Goal: Information Seeking & Learning: Check status

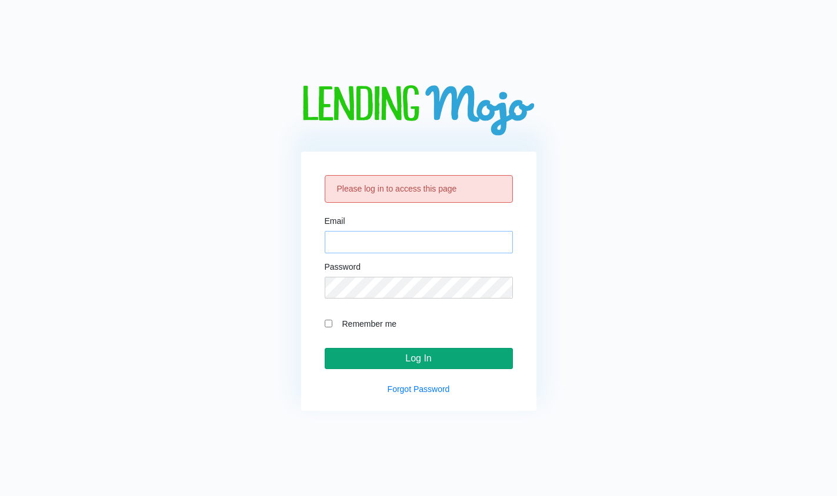
type input "[EMAIL_ADDRESS][DOMAIN_NAME]"
click at [478, 350] on input "Log In" at bounding box center [419, 358] width 188 height 21
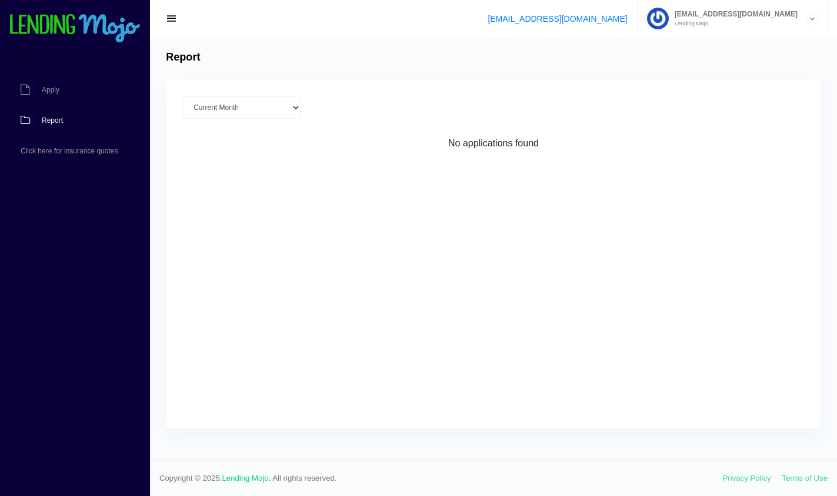
click at [73, 119] on link "Report" at bounding box center [69, 120] width 138 height 31
click at [240, 117] on select "Current Month [DATE] [DATE] [DATE] [DATE] [DATE] All time" at bounding box center [242, 107] width 118 height 22
select select "[DATE]"
click at [183, 96] on select "Current Month [DATE] [DATE] [DATE] [DATE] [DATE] All time" at bounding box center [242, 107] width 118 height 22
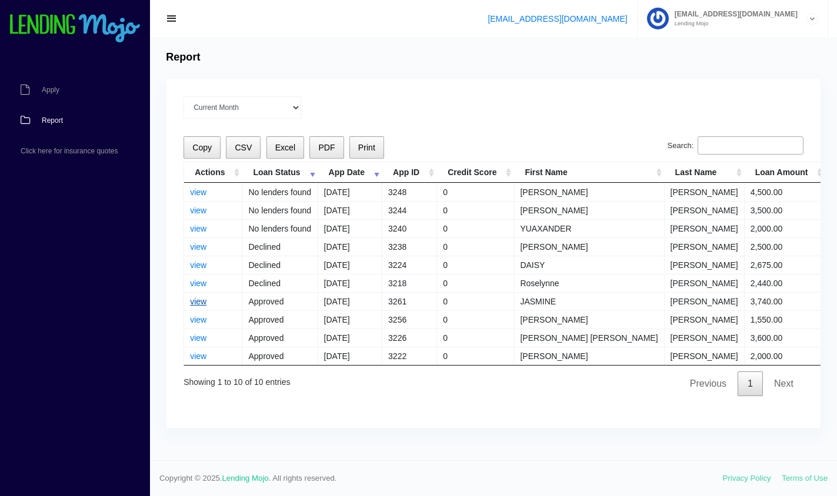
click at [205, 305] on link "view" at bounding box center [198, 301] width 16 height 9
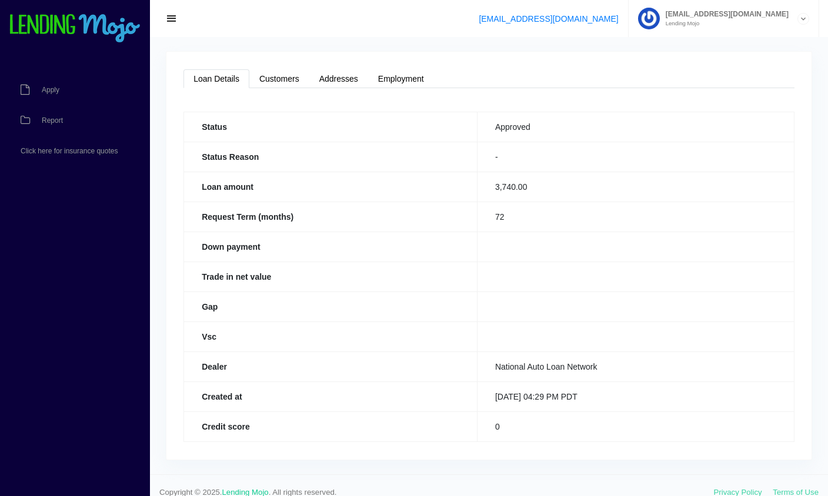
scroll to position [41, 0]
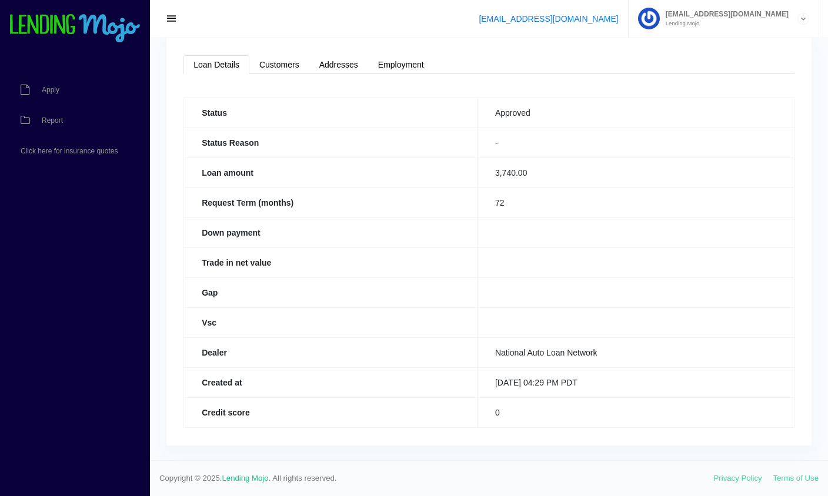
click at [285, 78] on div "Loan Details Customers Addresses Employment Status Approved Status Reason - Loa…" at bounding box center [488, 242] width 645 height 408
click at [290, 66] on link "Customers" at bounding box center [279, 64] width 60 height 19
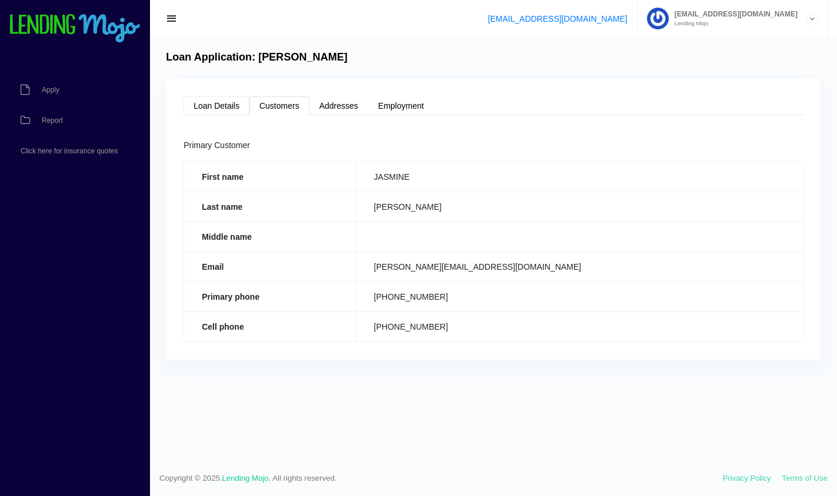
click at [203, 112] on link "Loan Details" at bounding box center [216, 105] width 66 height 19
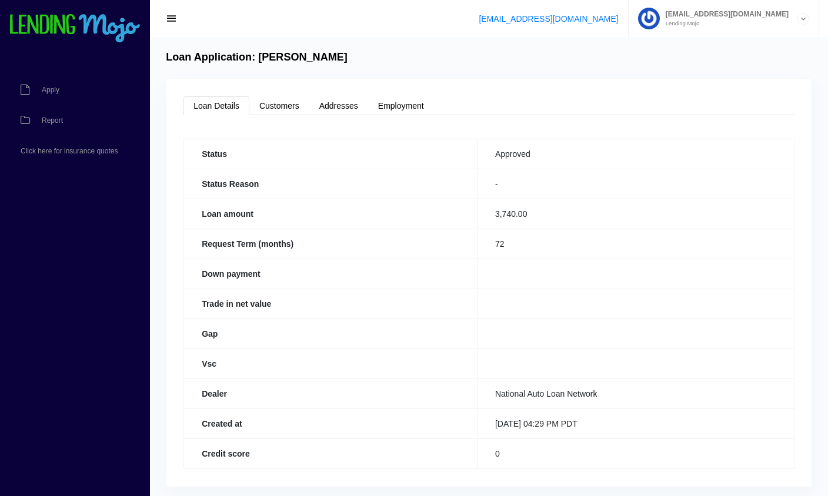
drag, startPoint x: 464, startPoint y: 250, endPoint x: 402, endPoint y: 304, distance: 82.6
click at [402, 304] on th "Trade in net value" at bounding box center [330, 304] width 293 height 30
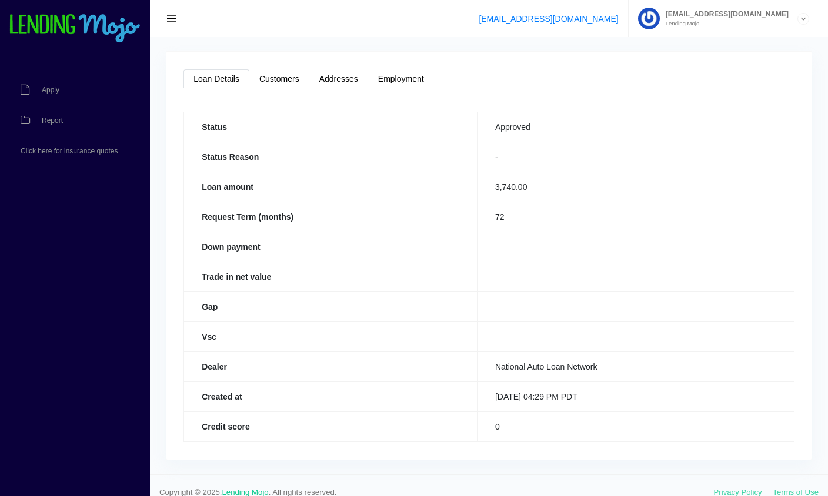
scroll to position [41, 0]
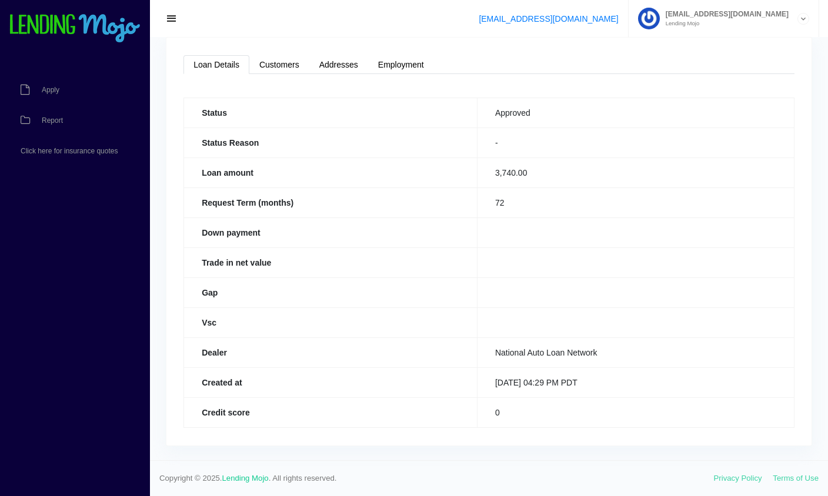
click at [588, 403] on td "0" at bounding box center [635, 412] width 317 height 30
click at [537, 350] on td "National Auto Loan Network" at bounding box center [635, 352] width 317 height 30
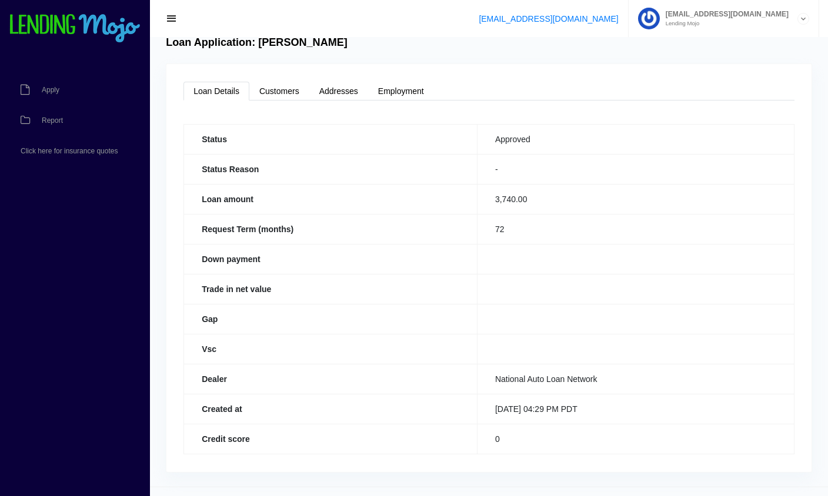
scroll to position [0, 0]
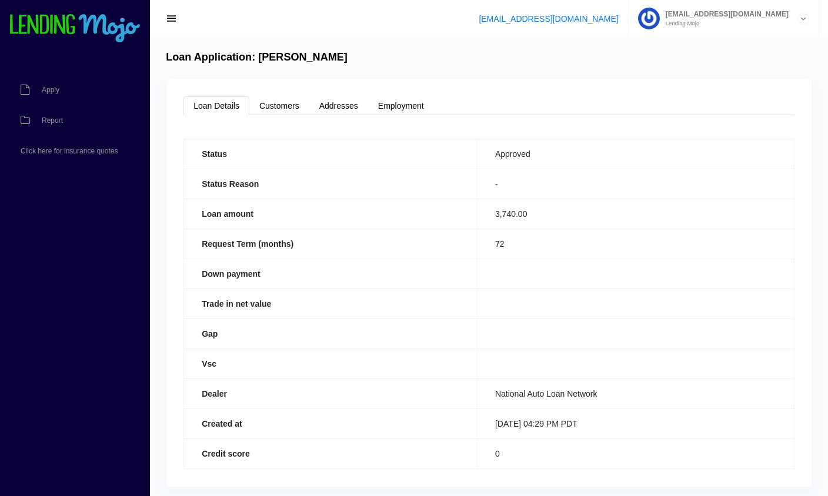
drag, startPoint x: 463, startPoint y: 243, endPoint x: 355, endPoint y: 263, distance: 110.1
click at [355, 263] on th "Down payment" at bounding box center [330, 274] width 293 height 30
click at [58, 126] on link "Report" at bounding box center [69, 120] width 138 height 31
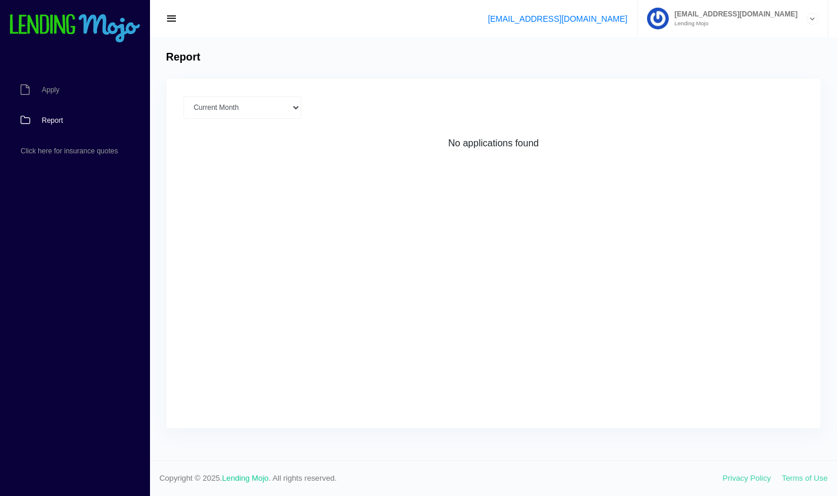
click at [651, 312] on div "Current Month [DATE] [DATE] [DATE] [DATE] [DATE] All time Loading No applicatio…" at bounding box center [493, 253] width 654 height 349
click at [65, 122] on link "Report" at bounding box center [69, 120] width 138 height 31
click at [778, 228] on div "Current Month [DATE] [DATE] [DATE] [DATE] [DATE] All time Loading No applicatio…" at bounding box center [493, 253] width 654 height 349
click at [198, 111] on select "Current Month [DATE] [DATE] [DATE] [DATE] [DATE] All time" at bounding box center [242, 107] width 118 height 22
select select "[DATE]"
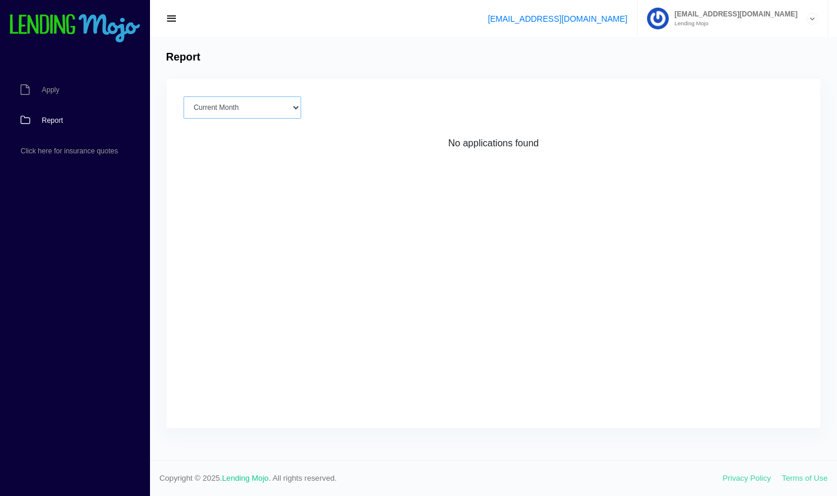
click at [183, 96] on select "Current Month [DATE] [DATE] [DATE] [DATE] [DATE] All time" at bounding box center [242, 107] width 118 height 22
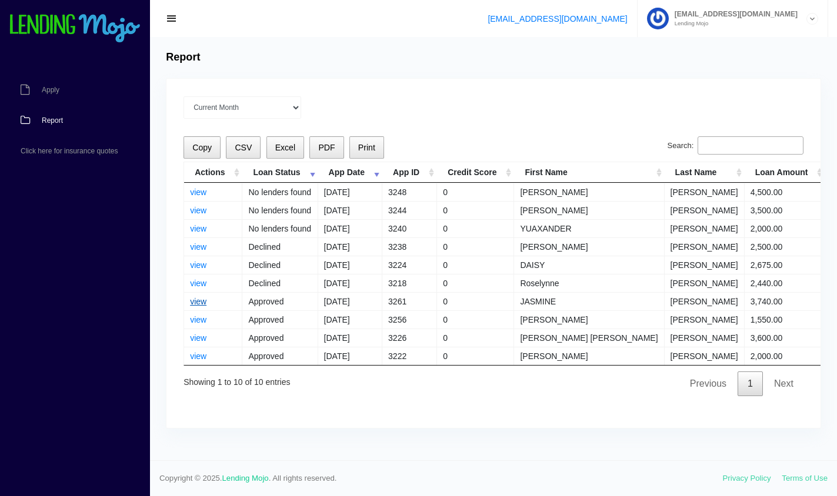
click at [195, 300] on link "view" at bounding box center [198, 301] width 16 height 9
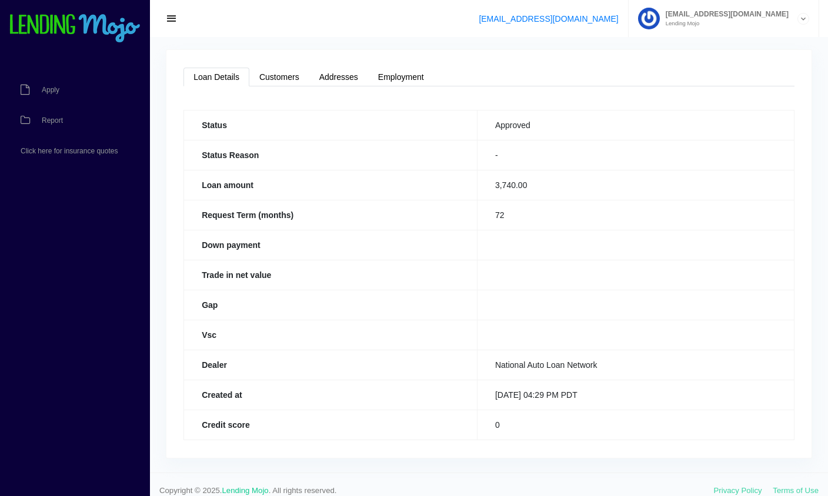
scroll to position [41, 0]
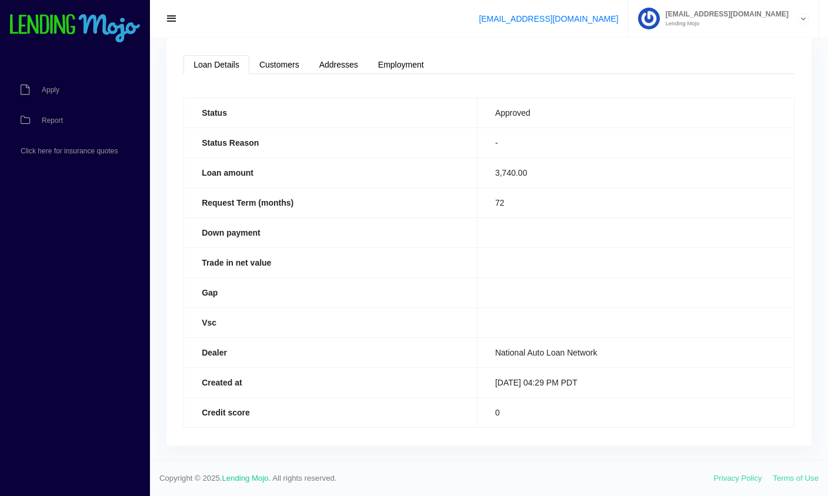
drag, startPoint x: 480, startPoint y: 213, endPoint x: 413, endPoint y: 349, distance: 151.4
click at [413, 349] on th "Dealer" at bounding box center [330, 352] width 293 height 30
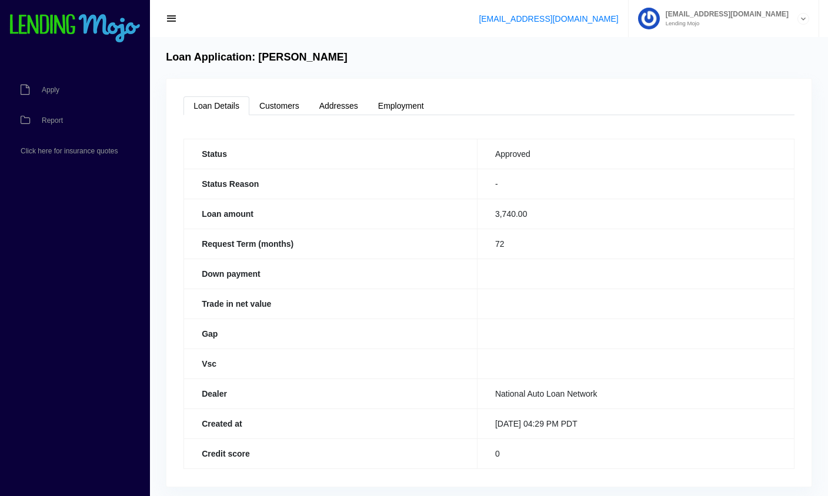
click at [750, 282] on td at bounding box center [635, 274] width 317 height 30
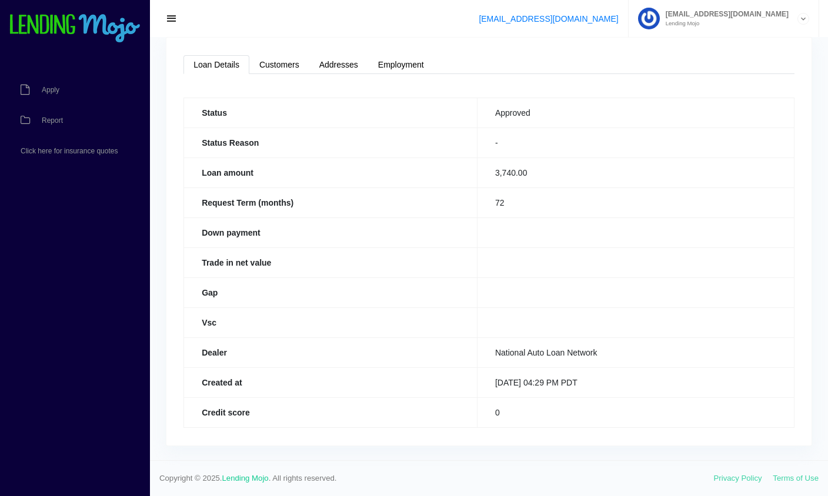
click at [494, 202] on td "72" at bounding box center [635, 203] width 317 height 30
click at [499, 202] on td "72" at bounding box center [635, 203] width 317 height 30
click at [499, 203] on td "72" at bounding box center [635, 203] width 317 height 30
drag, startPoint x: 499, startPoint y: 203, endPoint x: 499, endPoint y: 261, distance: 58.2
click at [499, 261] on td at bounding box center [635, 263] width 317 height 30
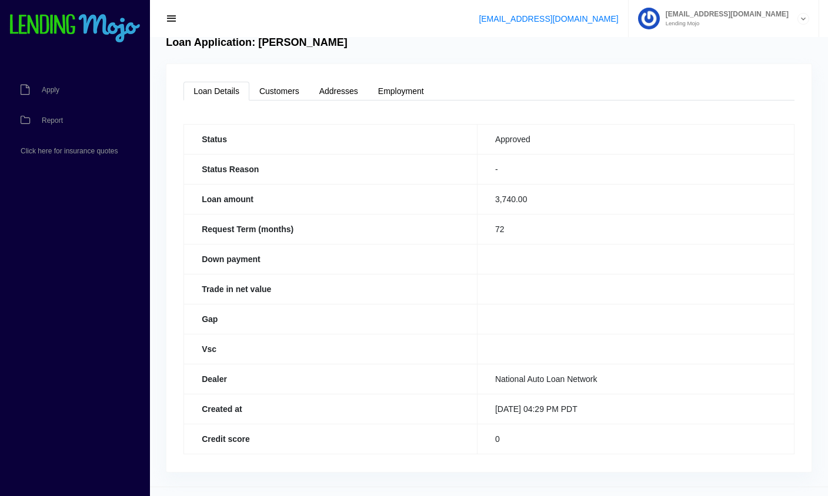
scroll to position [0, 0]
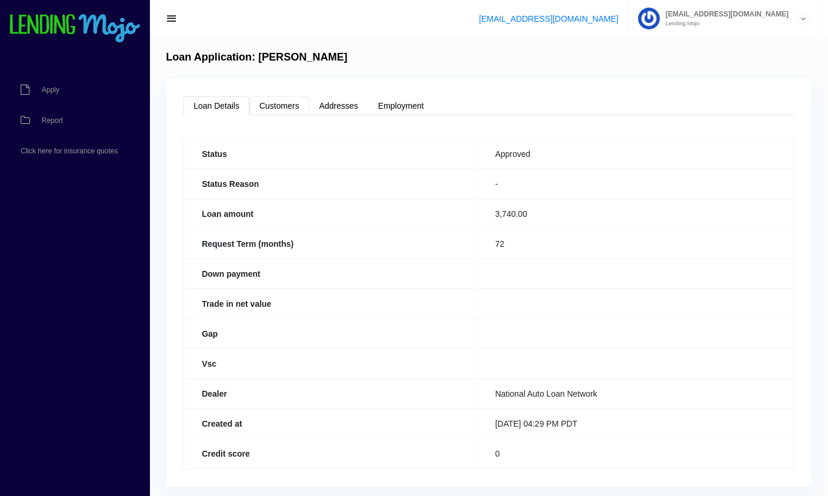
click at [283, 103] on link "Customers" at bounding box center [279, 105] width 60 height 19
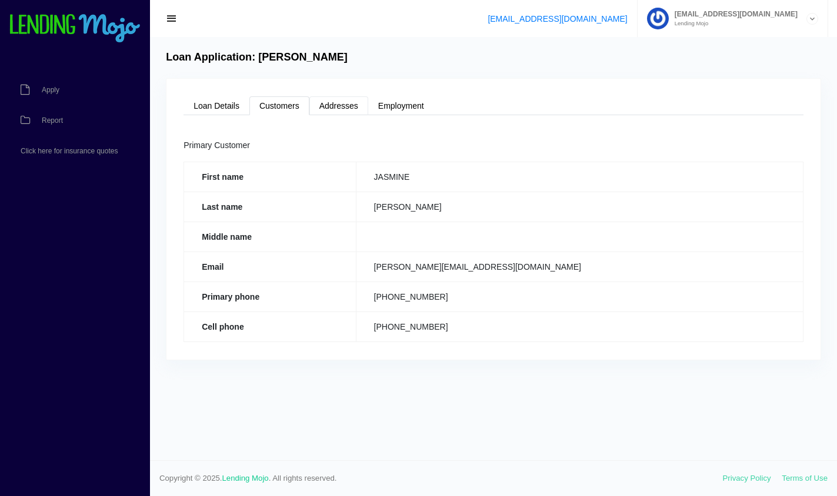
click at [347, 104] on link "Addresses" at bounding box center [338, 105] width 59 height 19
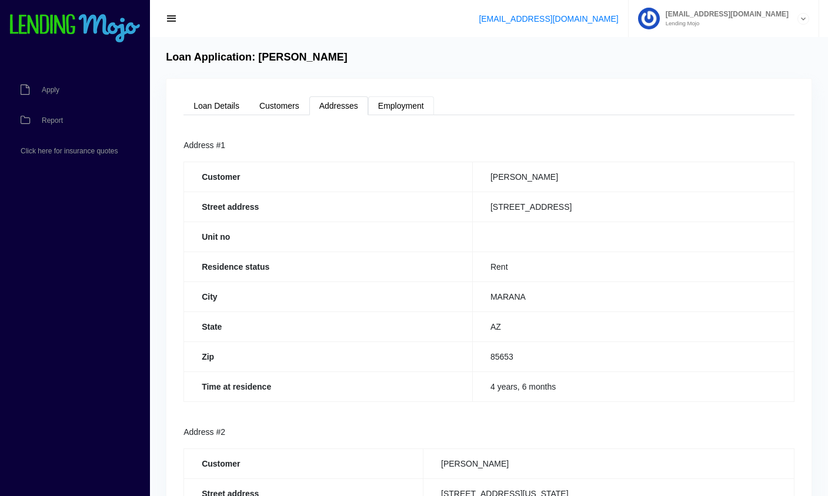
click at [409, 103] on link "Employment" at bounding box center [401, 105] width 66 height 19
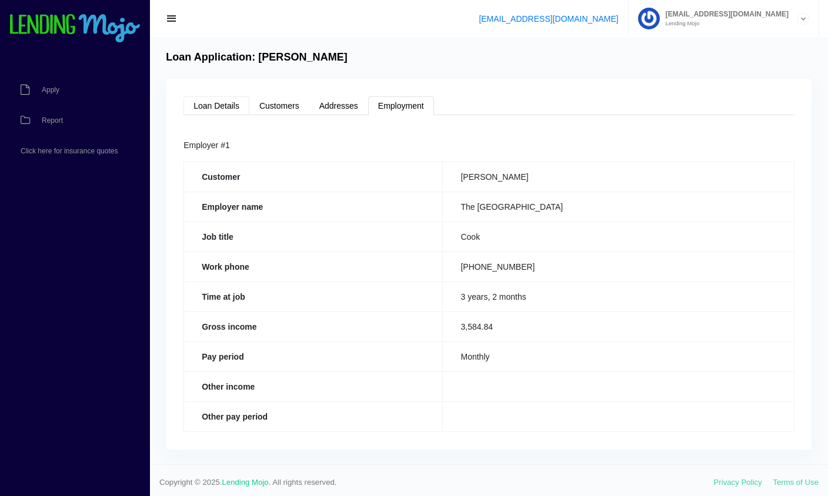
click at [209, 99] on link "Loan Details" at bounding box center [216, 105] width 66 height 19
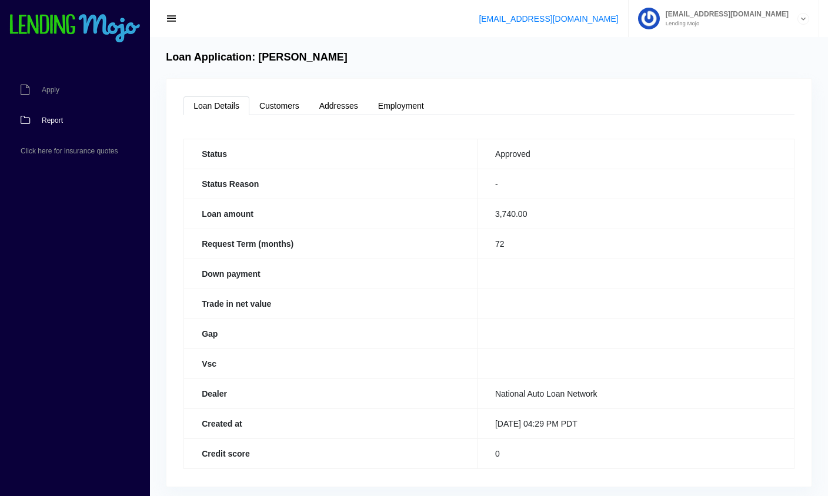
click at [51, 123] on span "Report" at bounding box center [52, 120] width 21 height 7
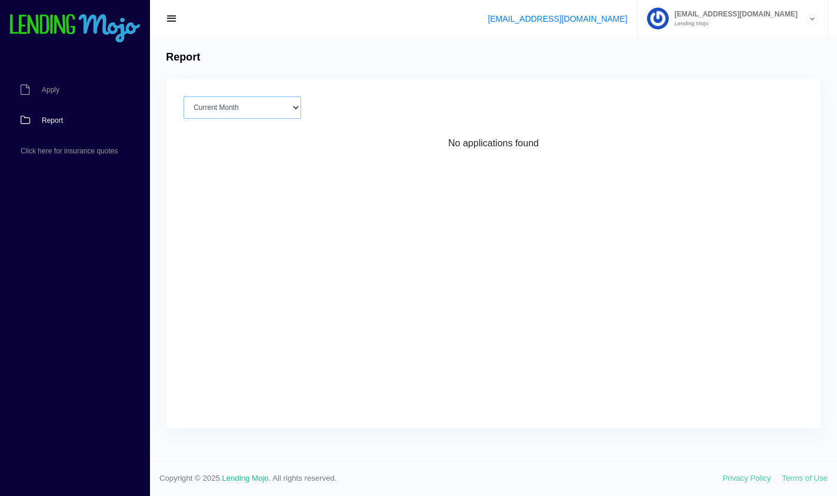
click at [273, 111] on select "Current Month [DATE] [DATE] [DATE] [DATE] [DATE] All time" at bounding box center [242, 107] width 118 height 22
select select "[DATE]"
click at [183, 96] on select "Current Month [DATE] [DATE] [DATE] [DATE] [DATE] All time" at bounding box center [242, 107] width 118 height 22
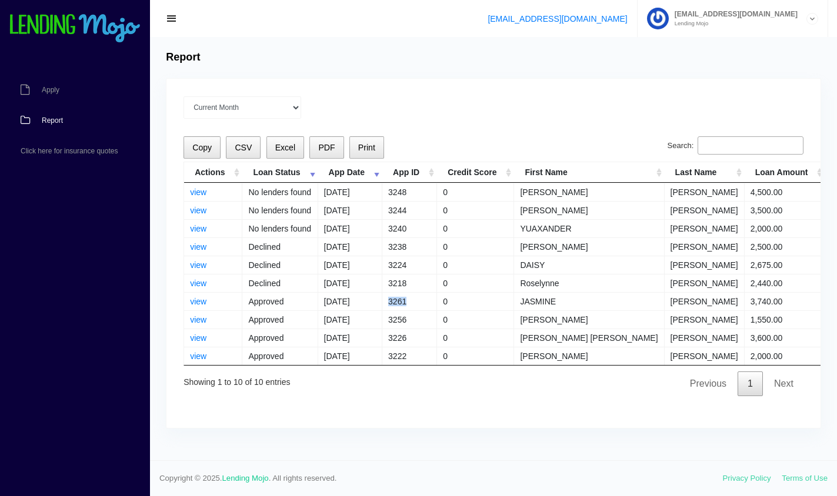
drag, startPoint x: 385, startPoint y: 303, endPoint x: 414, endPoint y: 303, distance: 29.4
click at [414, 303] on td "3261" at bounding box center [409, 301] width 55 height 18
click at [519, 282] on td "Roselynne" at bounding box center [589, 283] width 150 height 18
click at [325, 143] on span "PDF" at bounding box center [326, 147] width 16 height 9
click at [204, 301] on link "view" at bounding box center [198, 301] width 16 height 9
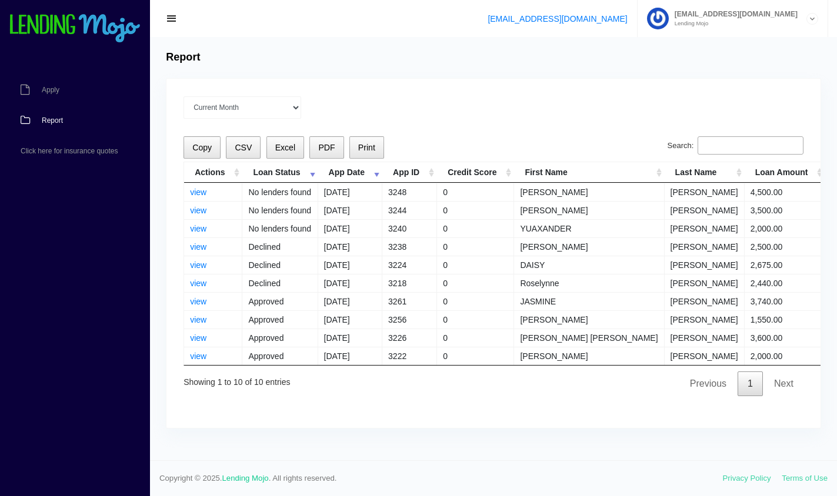
click at [694, 147] on label "Search:" at bounding box center [735, 145] width 136 height 19
click at [697, 147] on input "Search:" at bounding box center [750, 145] width 106 height 19
click at [746, 148] on input "Search:" at bounding box center [750, 145] width 106 height 19
click at [785, 385] on link "Next" at bounding box center [783, 384] width 39 height 25
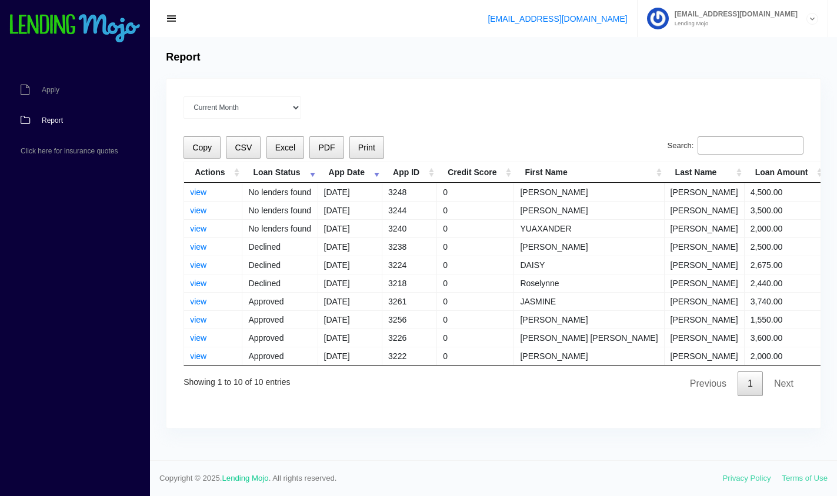
click at [785, 385] on link "Next" at bounding box center [783, 384] width 39 height 25
click at [238, 153] on button "CSV" at bounding box center [243, 147] width 35 height 23
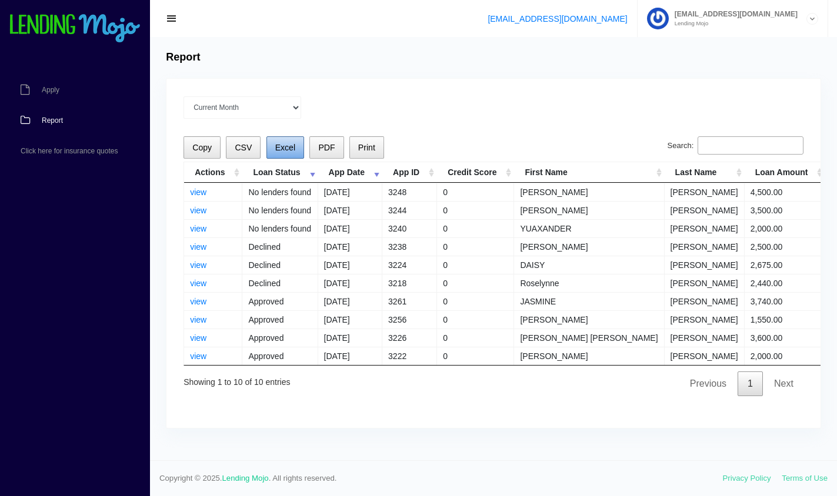
click at [290, 149] on span "Excel" at bounding box center [285, 147] width 20 height 9
click at [498, 71] on div "Report Current Month Sep 2025 Aug 2025 Jul 2025 Jun 2025 May 2025 All time Load…" at bounding box center [493, 248] width 687 height 423
click at [198, 303] on link "view" at bounding box center [198, 301] width 16 height 9
drag, startPoint x: 415, startPoint y: 301, endPoint x: 373, endPoint y: 300, distance: 41.7
click at [373, 300] on tr "view Approved 09/30/2025 3261 0 JASMINE MAGANA 3,740.00 72 -" at bounding box center [549, 301] width 731 height 18
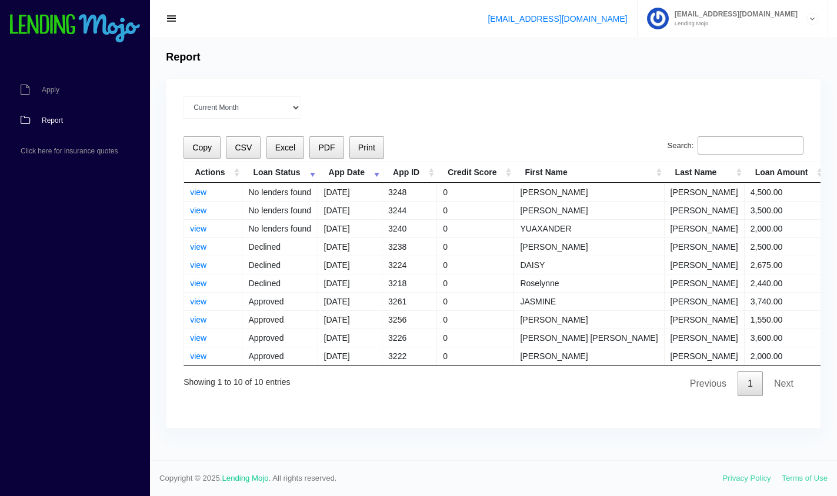
drag, startPoint x: 373, startPoint y: 300, endPoint x: 389, endPoint y: 303, distance: 16.1
copy tr "3261"
click at [731, 108] on div "Current Month Sep 2025 Aug 2025 Jul 2025 Jun 2025 May 2025 All time" at bounding box center [493, 107] width 620 height 22
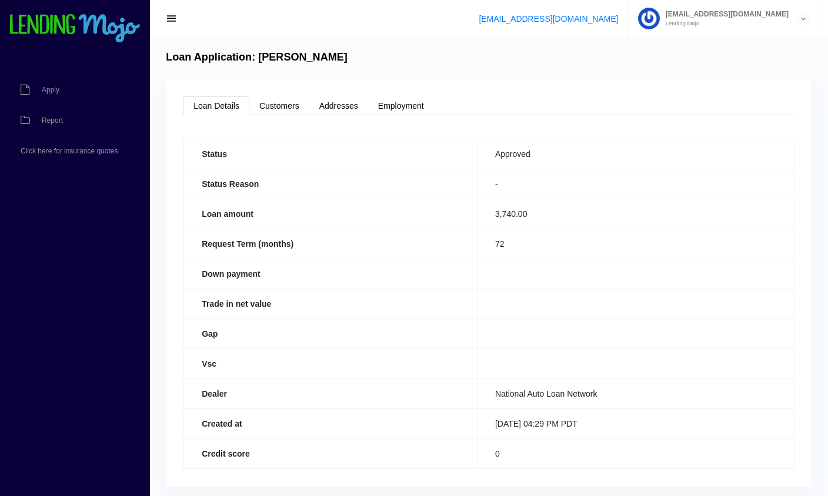
click at [207, 99] on link "Loan Details" at bounding box center [216, 105] width 66 height 19
click at [209, 108] on link "Loan Details" at bounding box center [216, 105] width 66 height 19
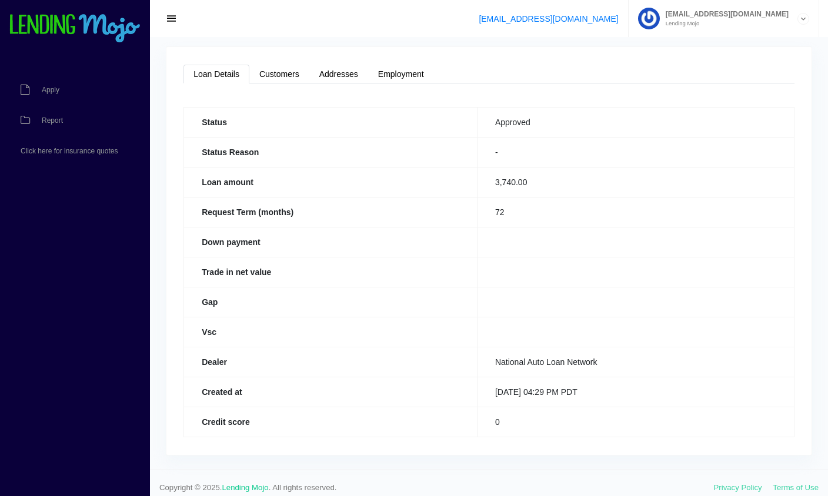
scroll to position [41, 0]
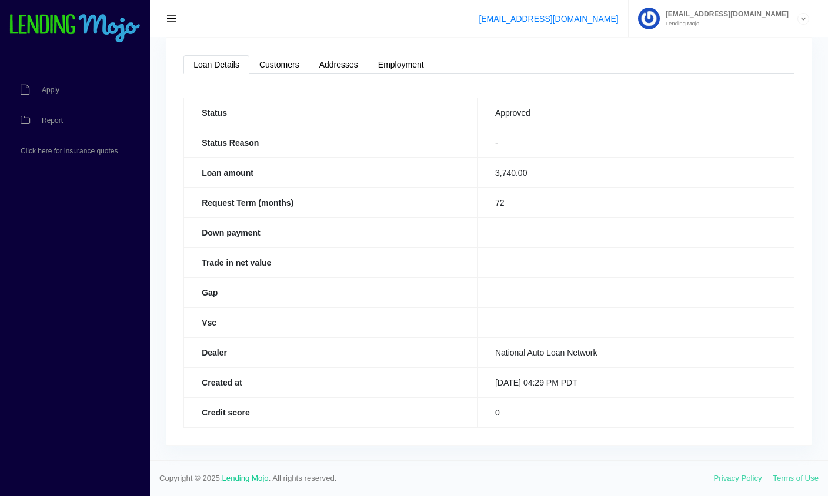
click at [413, 365] on th "Dealer" at bounding box center [330, 352] width 293 height 30
drag, startPoint x: 413, startPoint y: 365, endPoint x: 516, endPoint y: 406, distance: 110.8
click at [516, 406] on td "0" at bounding box center [635, 412] width 317 height 30
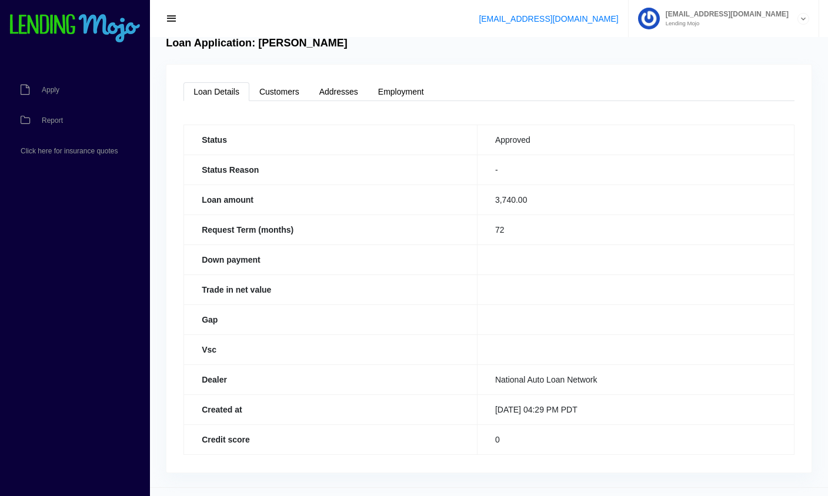
scroll to position [0, 0]
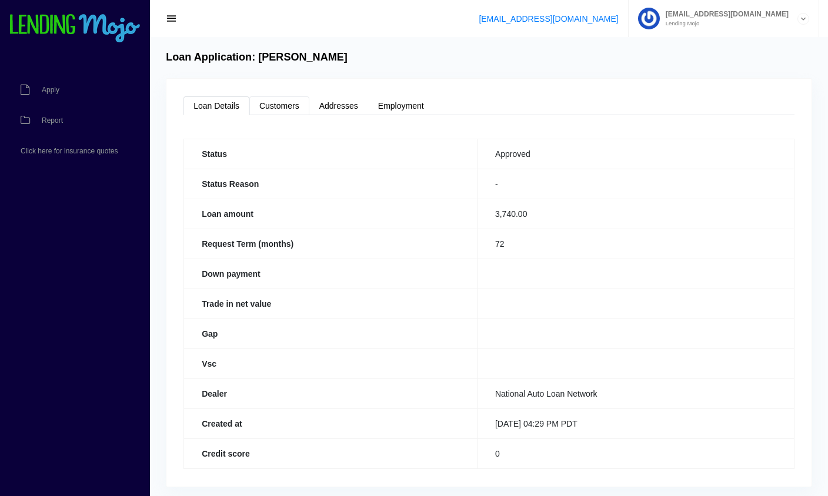
click at [274, 108] on link "Customers" at bounding box center [279, 105] width 60 height 19
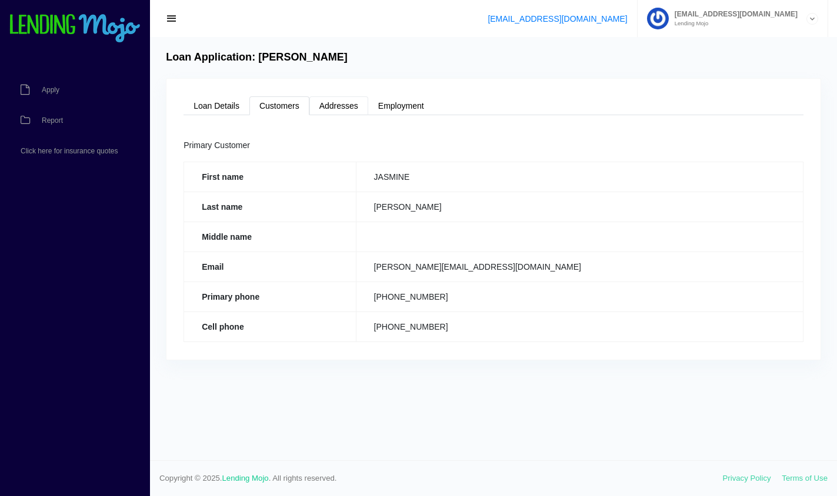
click at [343, 102] on link "Addresses" at bounding box center [338, 105] width 59 height 19
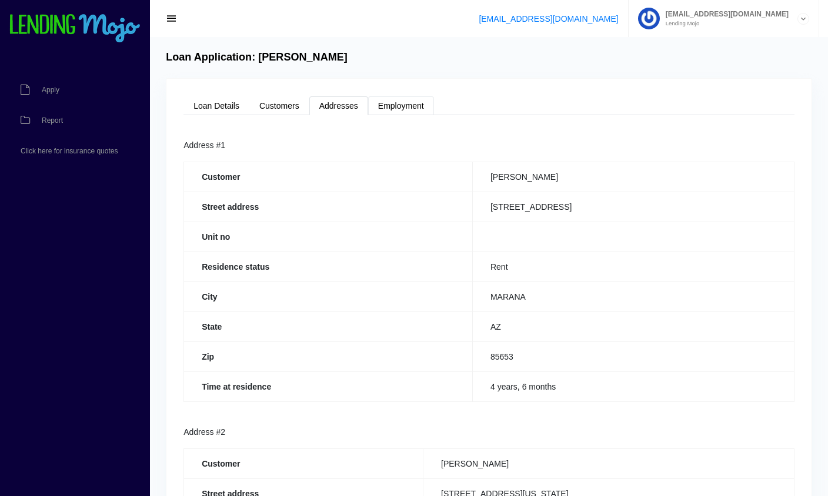
click at [407, 105] on link "Employment" at bounding box center [401, 105] width 66 height 19
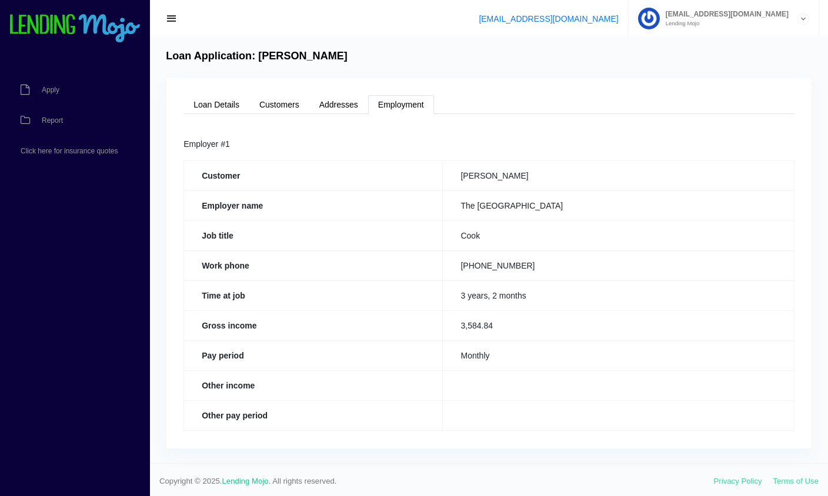
scroll to position [4, 0]
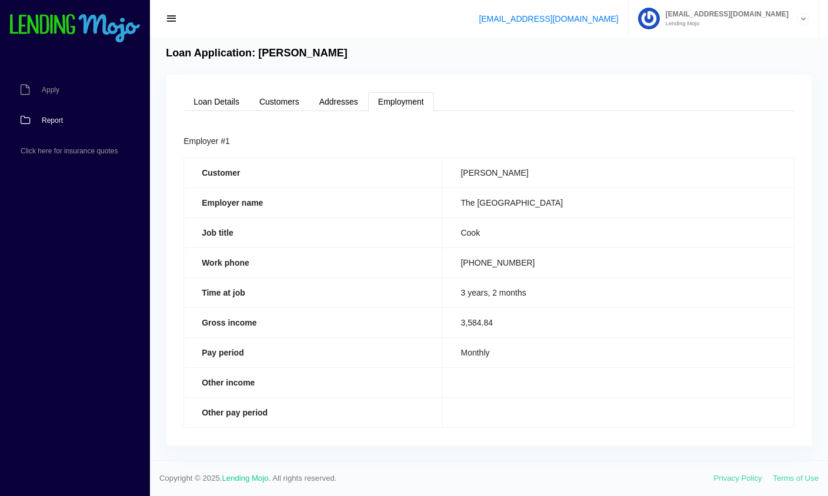
click at [48, 123] on span "Report" at bounding box center [52, 120] width 21 height 7
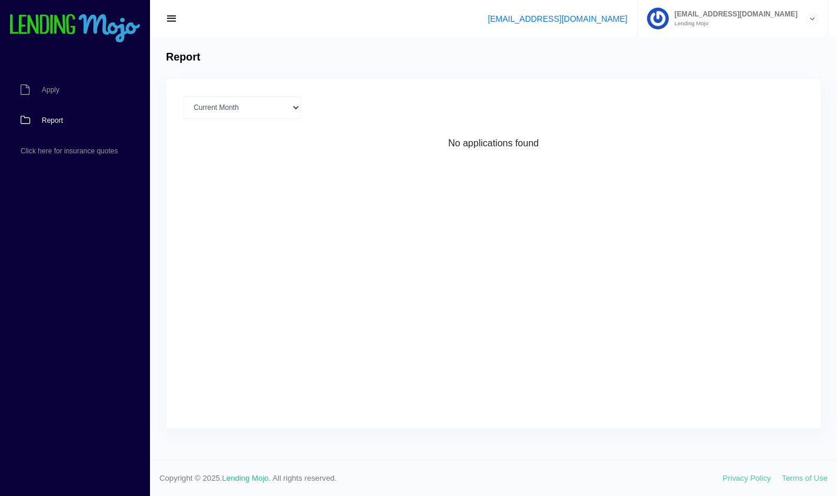
click at [252, 120] on div "Current Month Sep 2025 Aug 2025 Jul 2025 Jun 2025 May 2025 All time Loading No …" at bounding box center [493, 253] width 654 height 349
click at [245, 107] on select "Current Month Sep 2025 Aug 2025 Jul 2025 Jun 2025 May 2025 All time" at bounding box center [242, 107] width 118 height 22
select select "Sep 2025"
click at [183, 96] on select "Current Month Sep 2025 Aug 2025 Jul 2025 Jun 2025 May 2025 All time" at bounding box center [242, 107] width 118 height 22
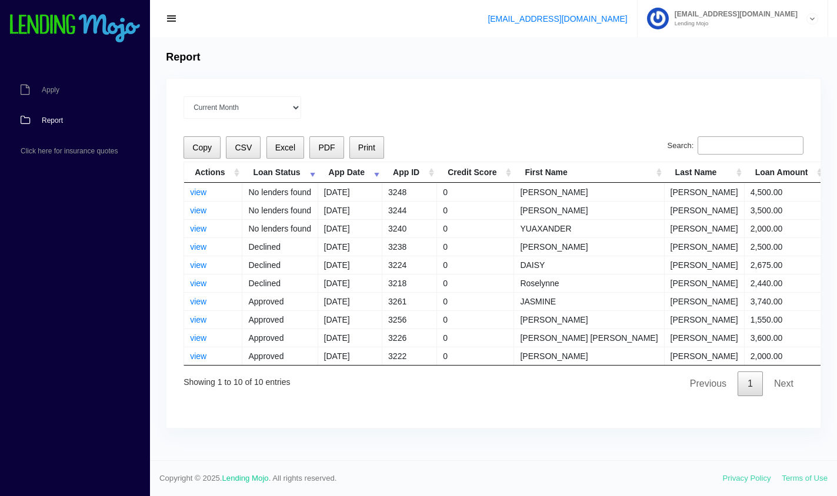
click at [391, 301] on td "3261" at bounding box center [409, 301] width 55 height 18
copy td "3261"
click at [51, 93] on span "Apply" at bounding box center [51, 89] width 18 height 7
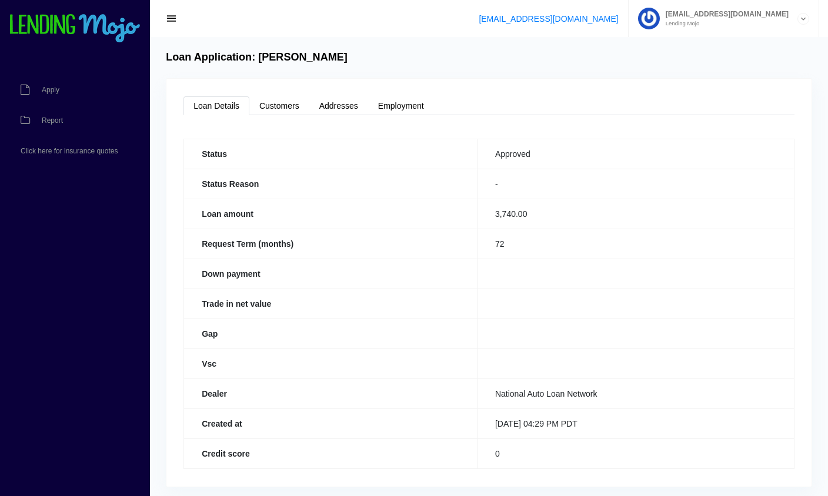
scroll to position [41, 0]
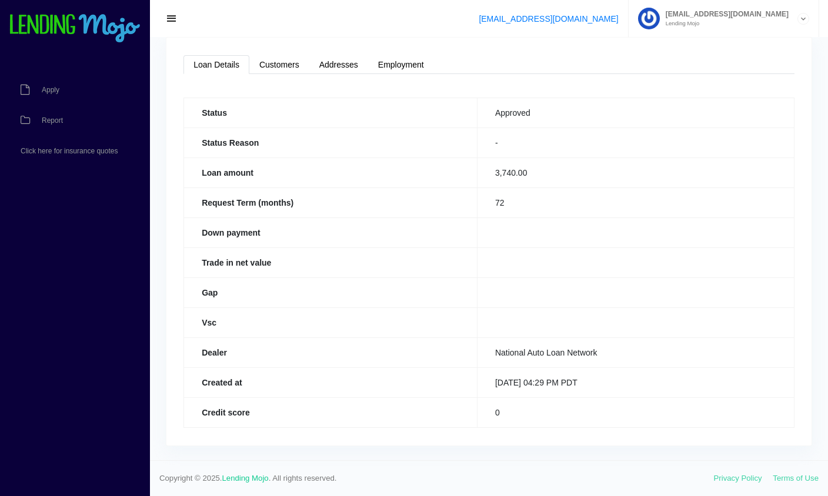
click at [688, 294] on td at bounding box center [635, 293] width 317 height 30
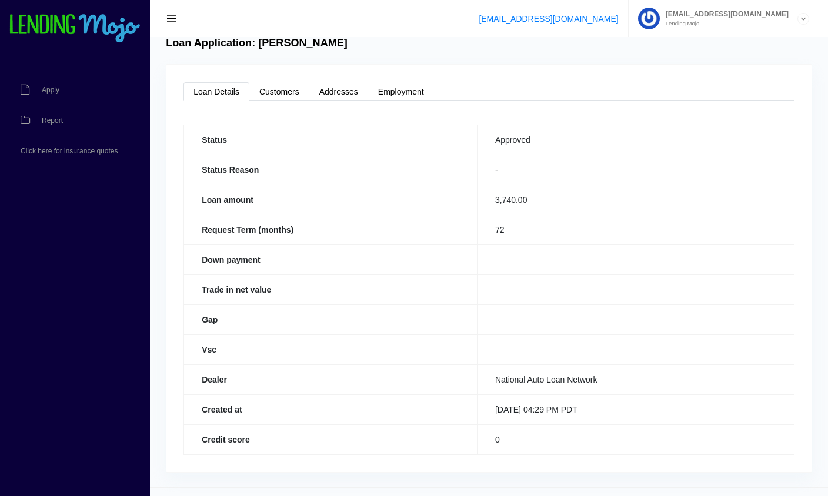
scroll to position [0, 0]
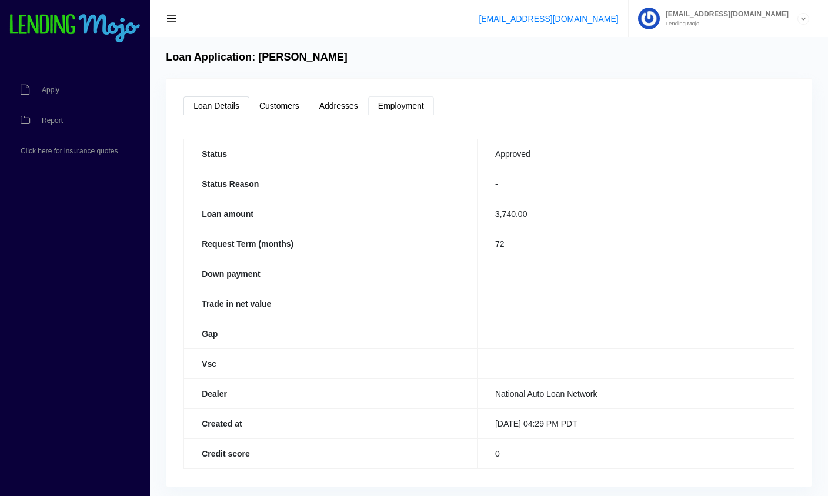
click at [376, 110] on link "Employment" at bounding box center [401, 105] width 66 height 19
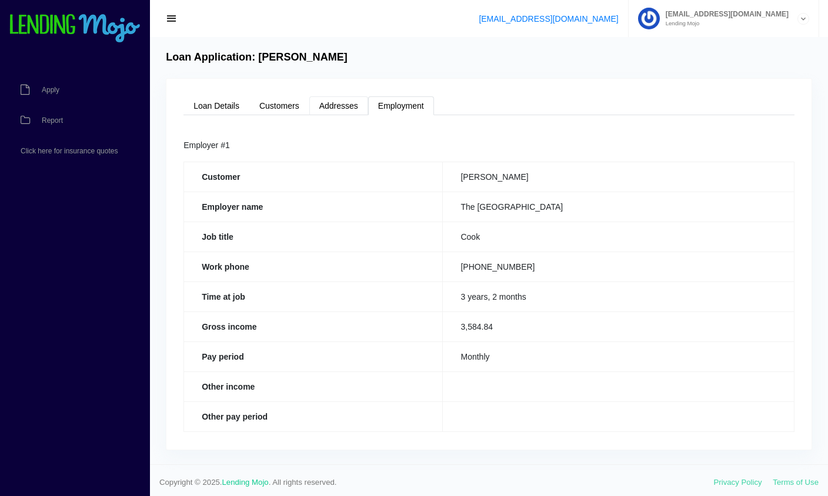
click at [342, 106] on link "Addresses" at bounding box center [338, 105] width 59 height 19
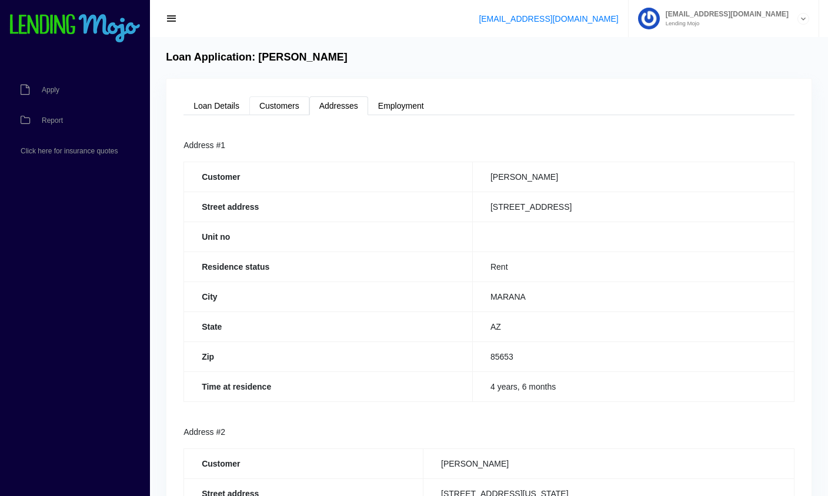
click at [276, 101] on link "Customers" at bounding box center [279, 105] width 60 height 19
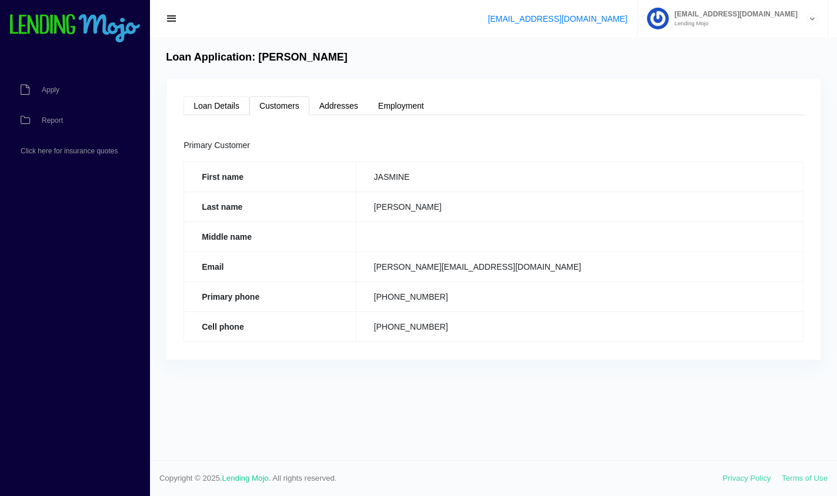
click at [229, 107] on link "Loan Details" at bounding box center [216, 105] width 66 height 19
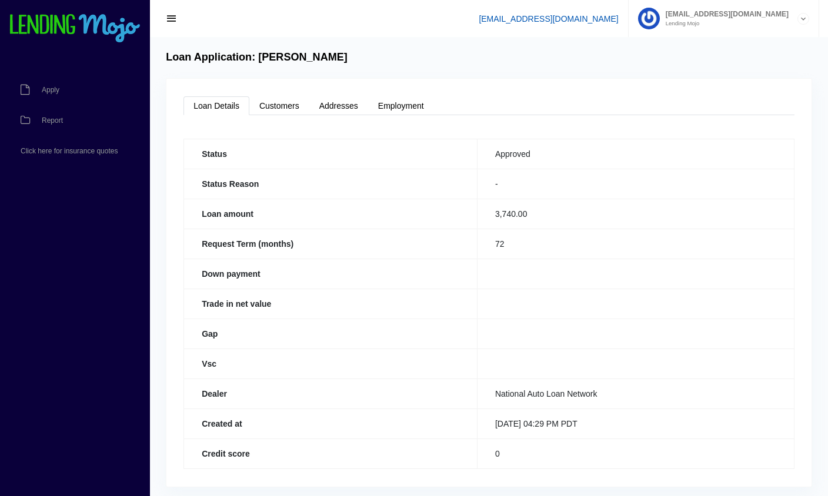
click at [618, 17] on link "[EMAIL_ADDRESS][DOMAIN_NAME]" at bounding box center [548, 18] width 139 height 9
click at [618, 21] on link "[EMAIL_ADDRESS][DOMAIN_NAME]" at bounding box center [548, 18] width 139 height 9
drag, startPoint x: 593, startPoint y: 22, endPoint x: 690, endPoint y: 28, distance: 97.8
click at [690, 28] on ul "support@lendingmojo.com LM@naln.com Lending Mojo Manage Account Sign Out" at bounding box center [644, 18] width 350 height 37
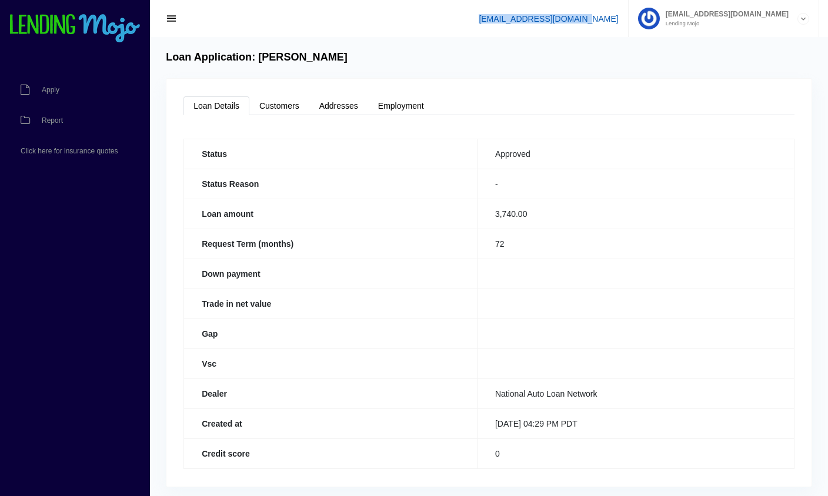
drag, startPoint x: 690, startPoint y: 28, endPoint x: 677, endPoint y: 22, distance: 14.5
copy link "[EMAIL_ADDRESS][DOMAIN_NAME]"
click at [790, 303] on td at bounding box center [635, 304] width 317 height 30
